Goal: Subscribe to service/newsletter

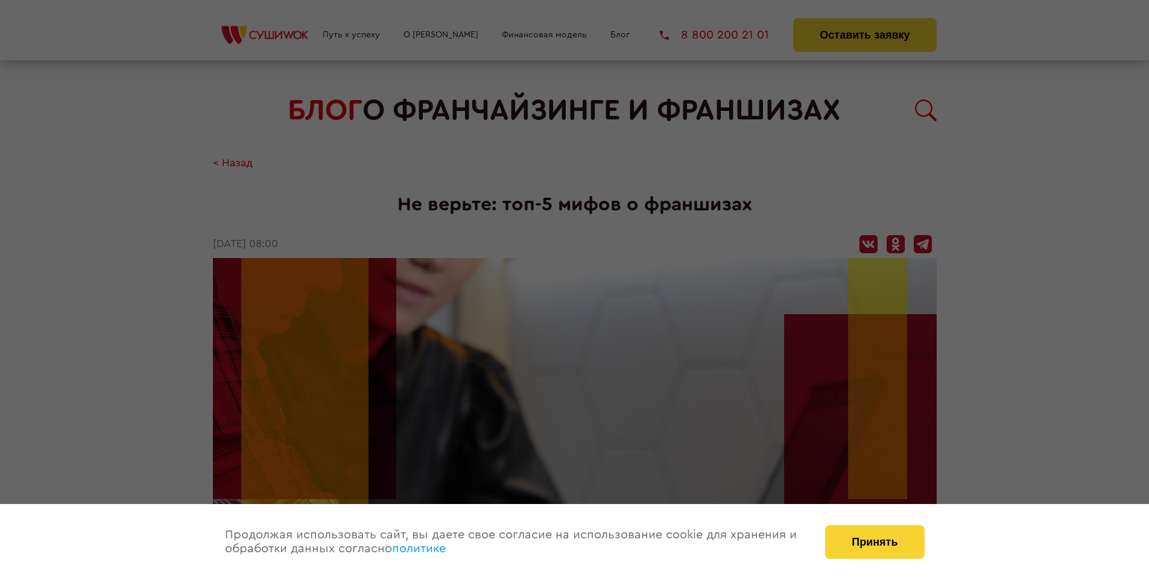
scroll to position [1363, 0]
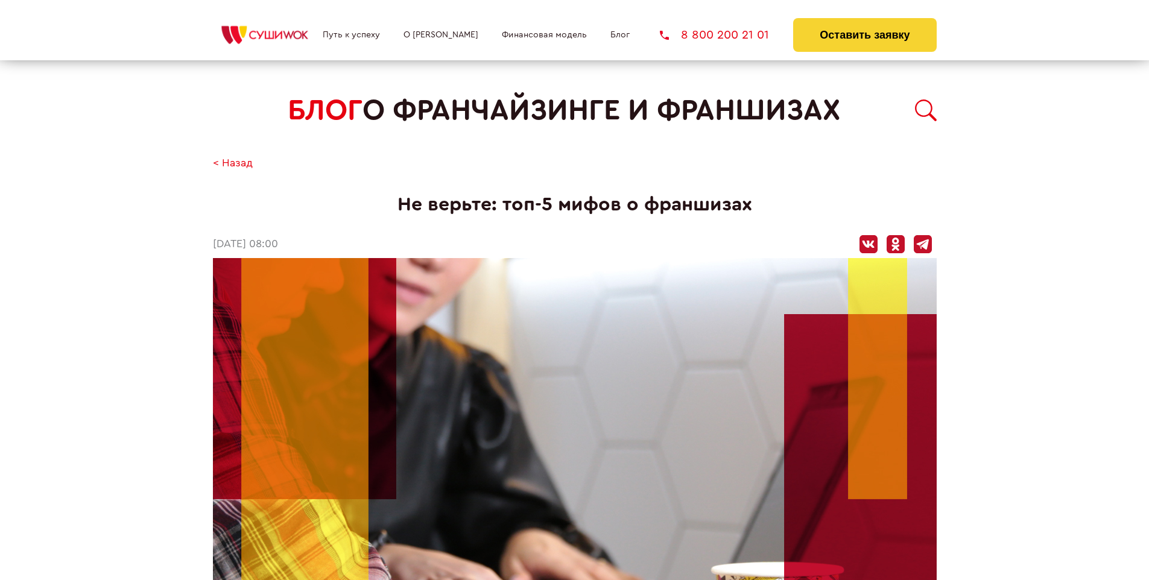
scroll to position [1363, 0]
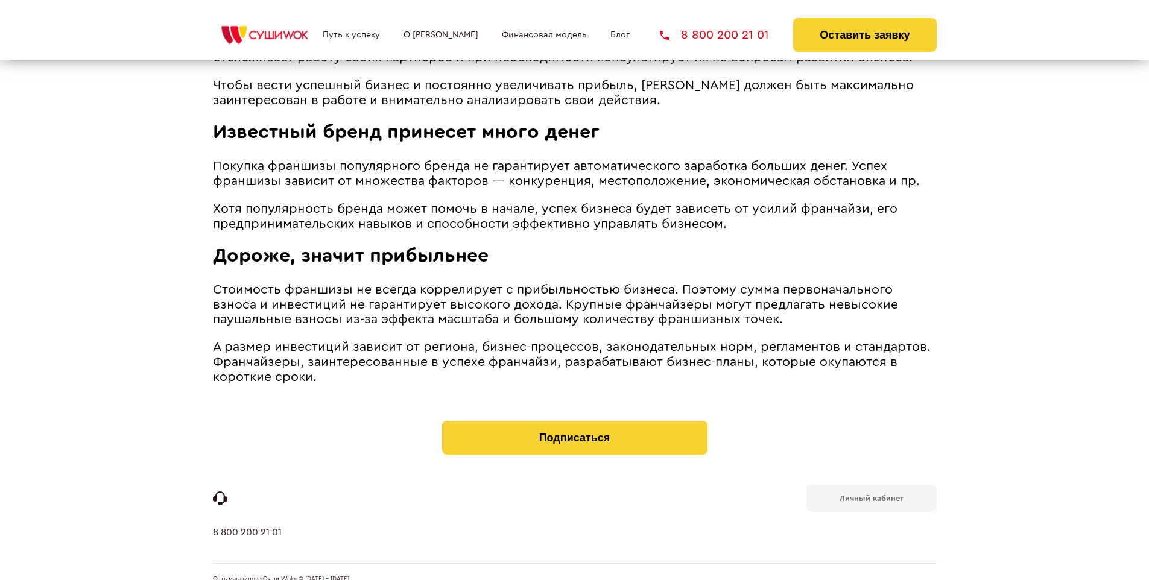
click at [871, 495] on b "Личный кабинет" at bounding box center [872, 499] width 64 height 8
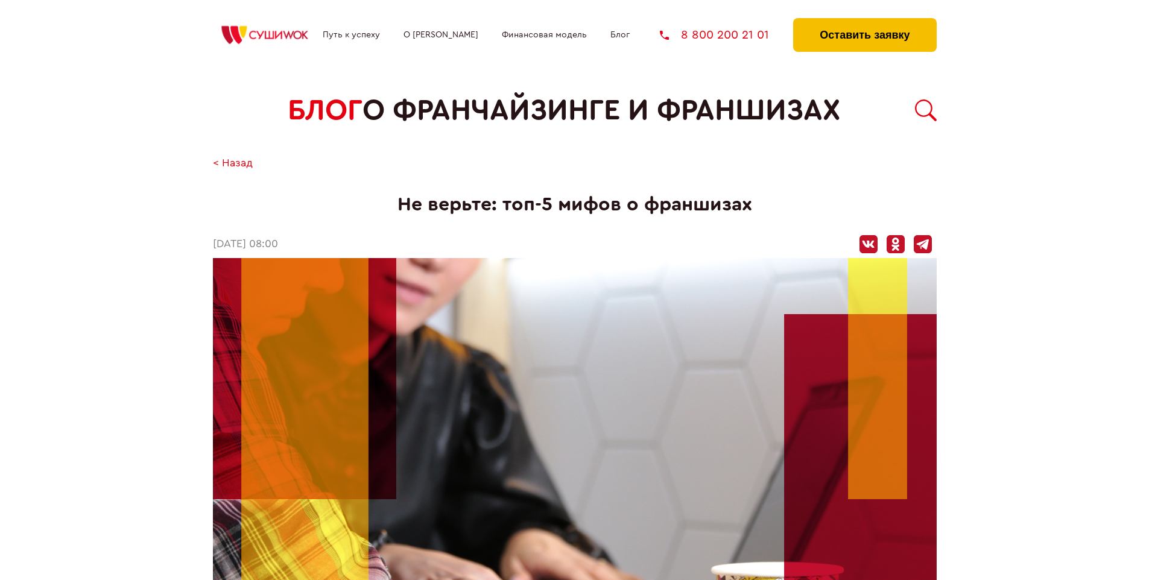
click at [864, 21] on button "Оставить заявку" at bounding box center [864, 35] width 143 height 34
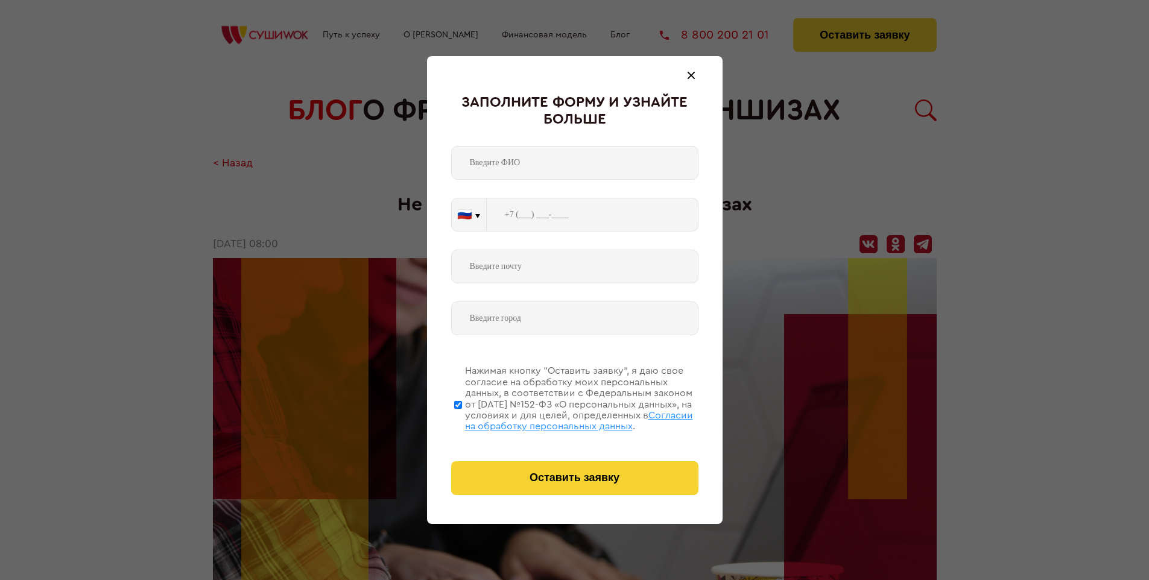
click at [559, 419] on span "Согласии на обработку персональных данных" at bounding box center [579, 421] width 228 height 21
click at [462, 419] on input "Нажимая кнопку “Оставить заявку”, я даю свое согласие на обработку моих персона…" at bounding box center [458, 404] width 8 height 97
checkbox input "false"
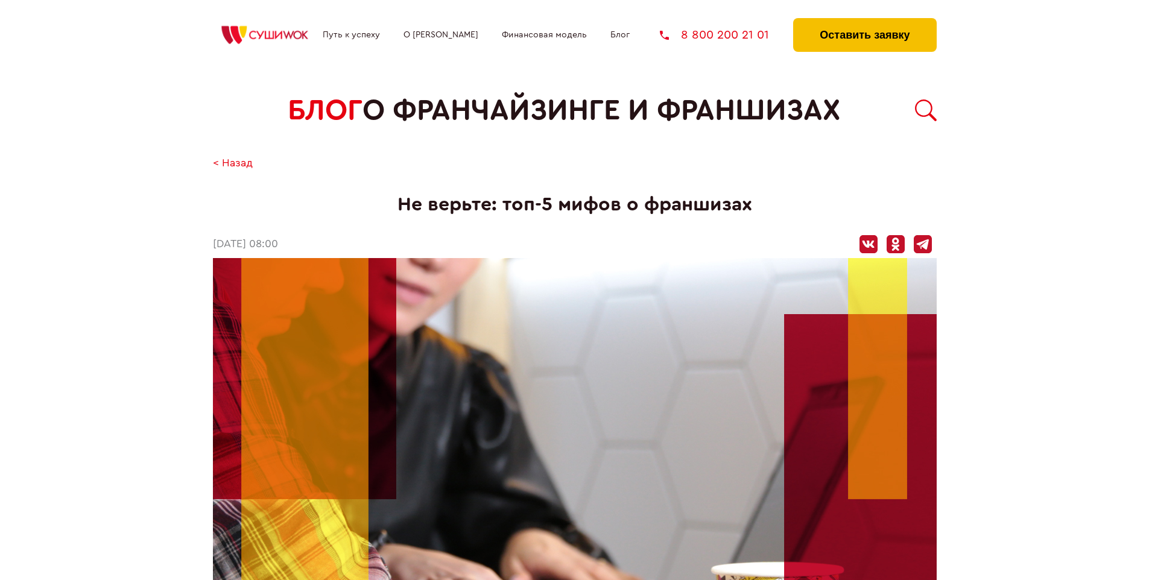
click at [864, 21] on button "Оставить заявку" at bounding box center [864, 35] width 143 height 34
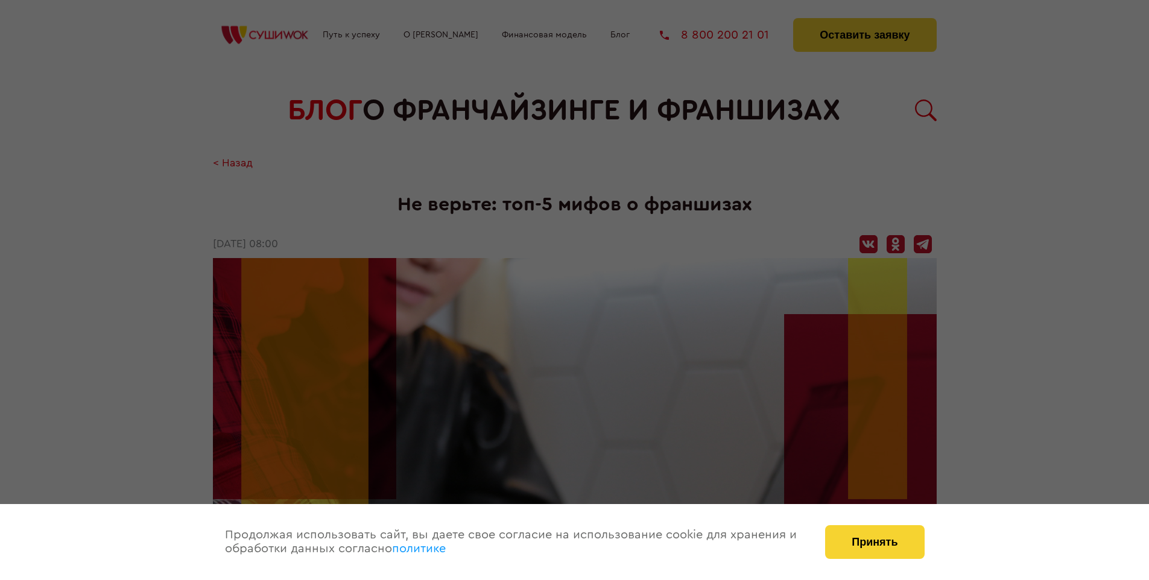
scroll to position [1363, 0]
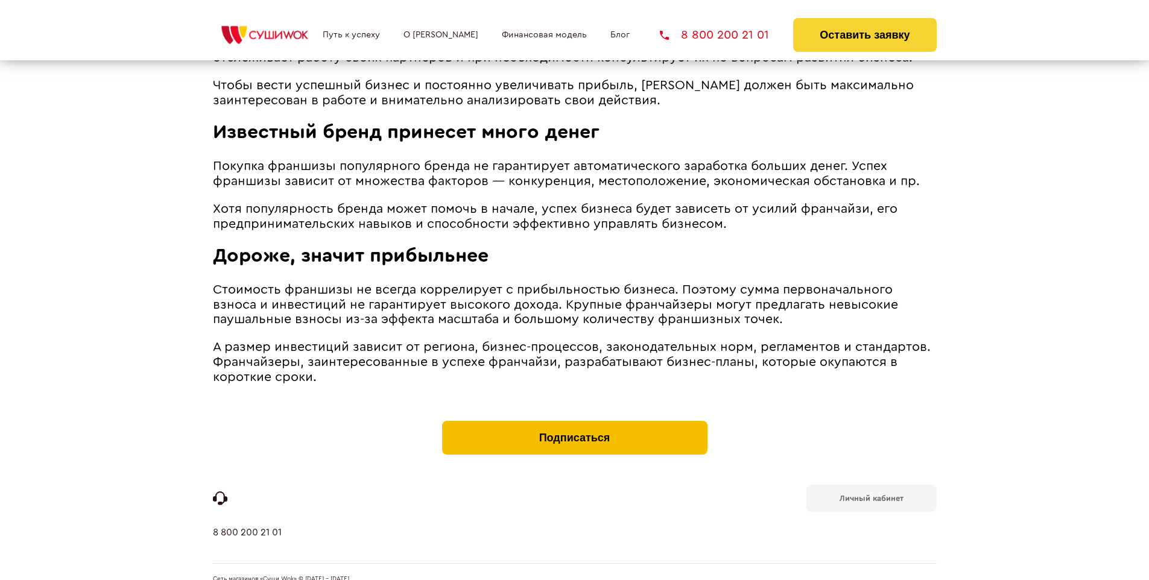
click at [574, 421] on button "Подписаться" at bounding box center [574, 438] width 265 height 34
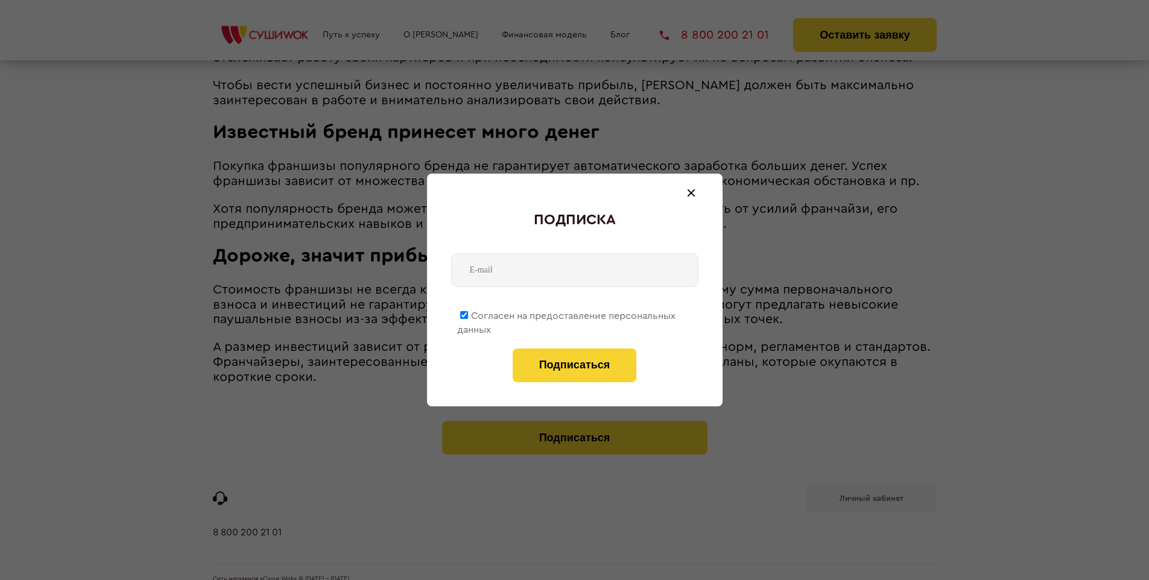
click at [567, 314] on span "Согласен на предоставление персональных данных" at bounding box center [566, 323] width 218 height 24
click at [468, 314] on input "Согласен на предоставление персональных данных" at bounding box center [464, 315] width 8 height 8
checkbox input "false"
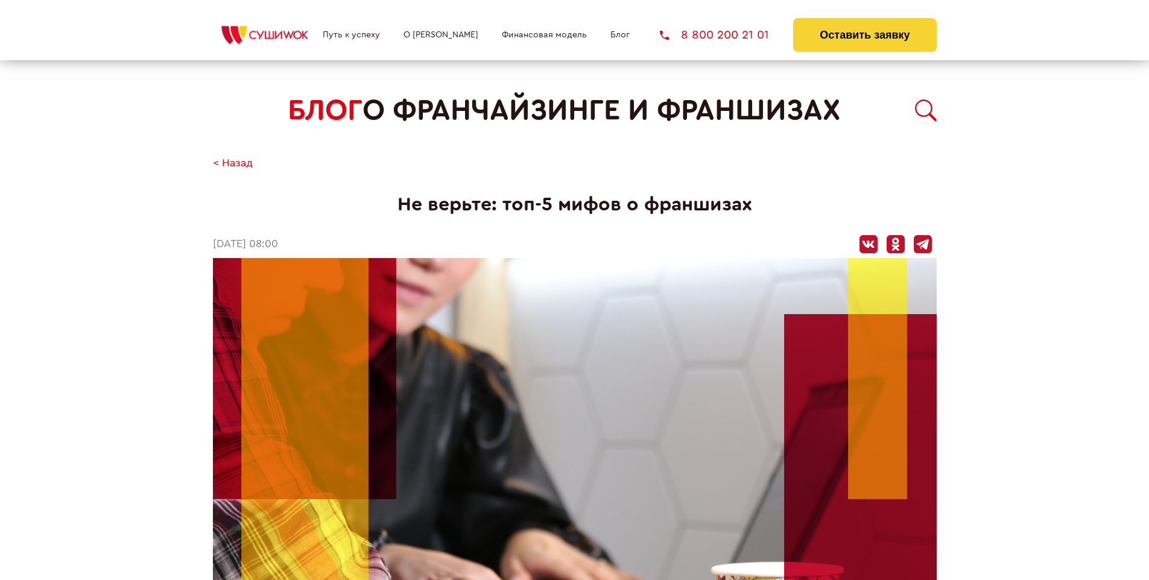
scroll to position [1363, 0]
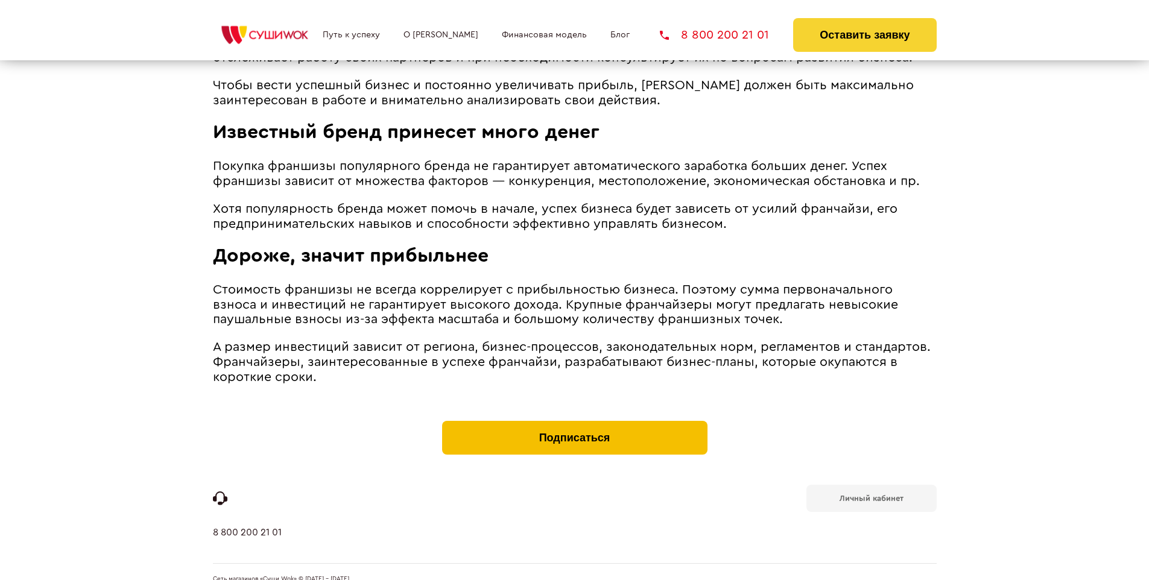
click at [574, 421] on button "Подписаться" at bounding box center [574, 438] width 265 height 34
